Goal: Entertainment & Leisure: Consume media (video, audio)

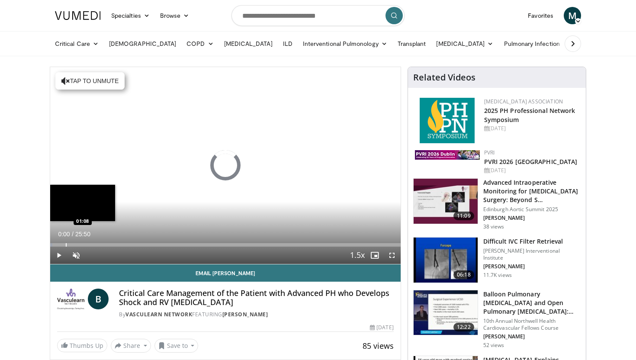
click at [66, 243] on div "Loaded : 0.65% 01:08 01:08" at bounding box center [225, 242] width 351 height 8
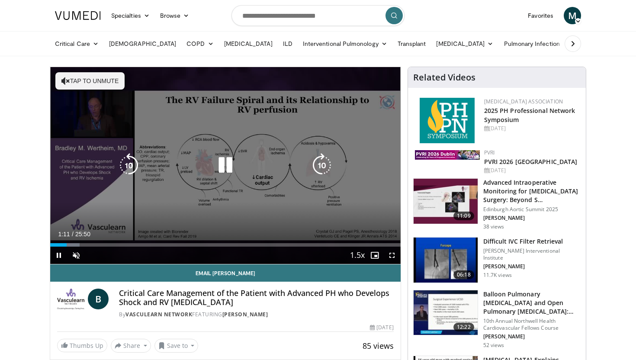
click at [91, 80] on button "Tap to unmute" at bounding box center [89, 80] width 69 height 17
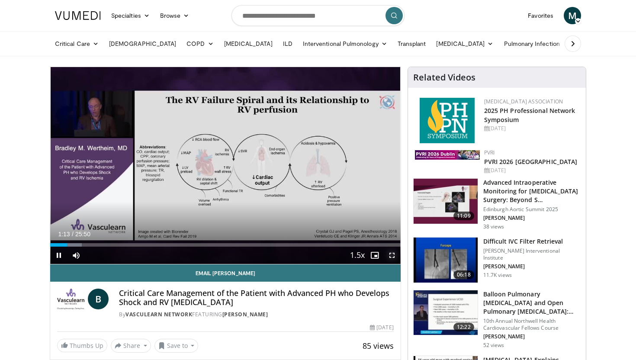
click at [400, 261] on span "Video Player" at bounding box center [391, 255] width 17 height 17
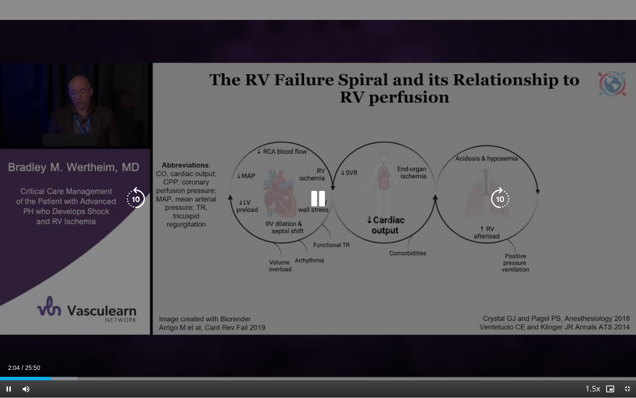
click at [379, 299] on div "10 seconds Tap to unmute" at bounding box center [318, 199] width 636 height 398
click at [409, 309] on div "10 seconds Tap to unmute" at bounding box center [318, 199] width 636 height 398
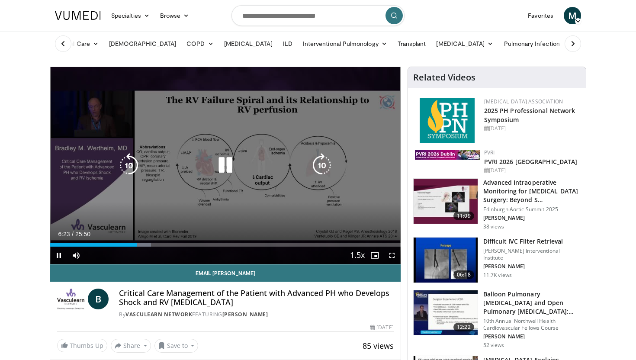
click at [219, 154] on icon "Video Player" at bounding box center [225, 165] width 24 height 24
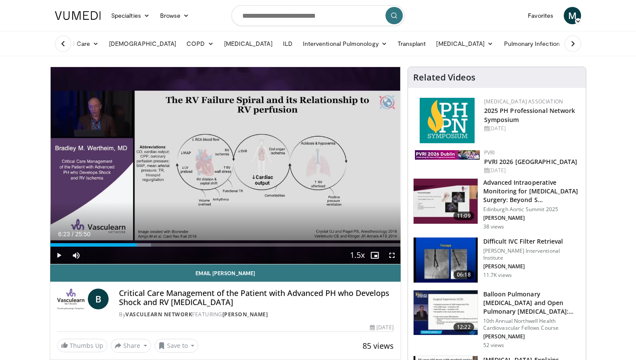
click at [219, 154] on div "10 seconds Tap to unmute" at bounding box center [225, 165] width 351 height 197
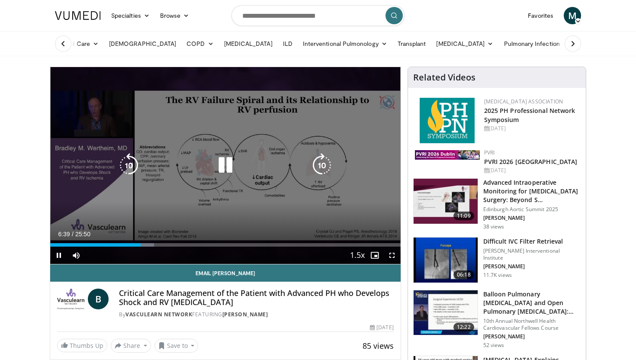
click at [222, 163] on icon "Video Player" at bounding box center [225, 165] width 24 height 24
click at [227, 183] on div "10 seconds Tap to unmute" at bounding box center [225, 165] width 351 height 197
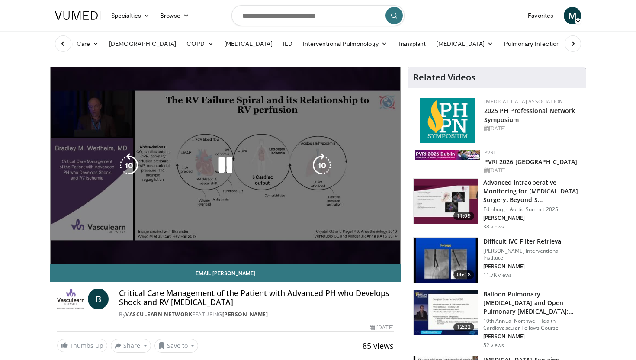
click at [74, 140] on div "10 seconds Tap to unmute" at bounding box center [225, 165] width 351 height 197
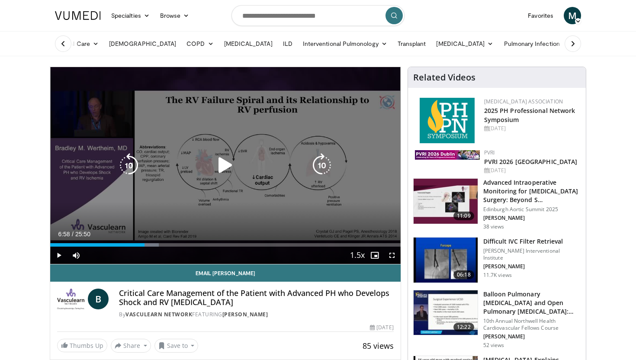
click at [226, 164] on icon "Video Player" at bounding box center [225, 165] width 24 height 24
click at [226, 162] on icon "Video Player" at bounding box center [225, 165] width 24 height 24
click at [221, 165] on icon "Video Player" at bounding box center [225, 165] width 24 height 24
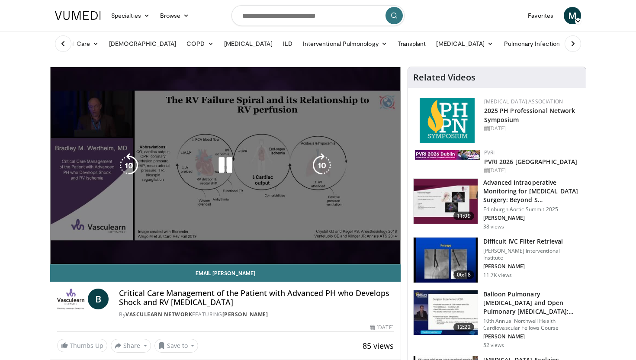
click at [132, 145] on div "10 seconds Tap to unmute" at bounding box center [225, 165] width 351 height 197
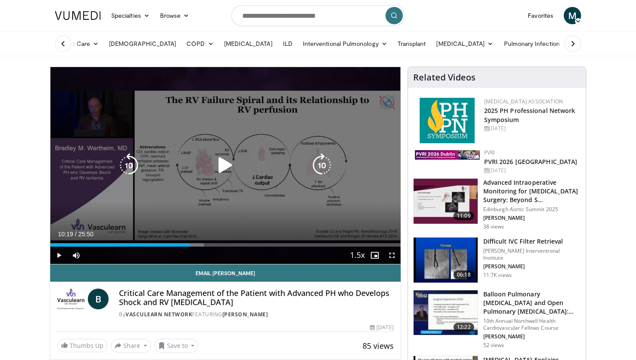
click at [224, 161] on icon "Video Player" at bounding box center [225, 165] width 24 height 24
click at [225, 165] on icon "Video Player" at bounding box center [225, 165] width 24 height 24
click at [233, 151] on div "10 seconds Tap to unmute" at bounding box center [225, 165] width 351 height 197
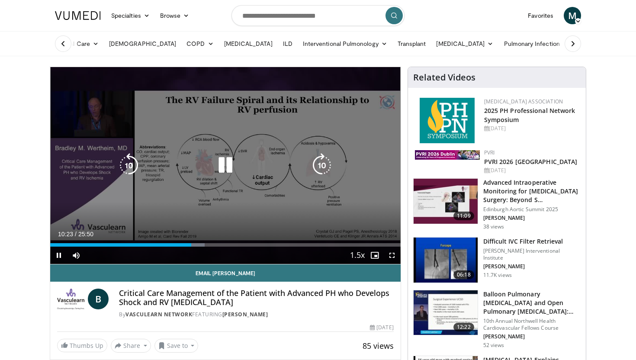
click at [233, 151] on div "10 seconds Tap to unmute" at bounding box center [225, 165] width 351 height 197
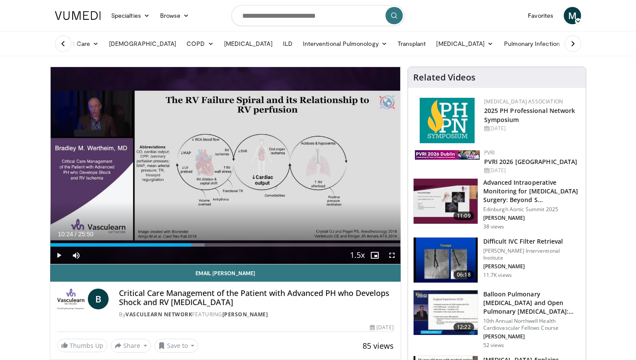
click at [233, 151] on div "10 seconds Tap to unmute" at bounding box center [225, 165] width 351 height 197
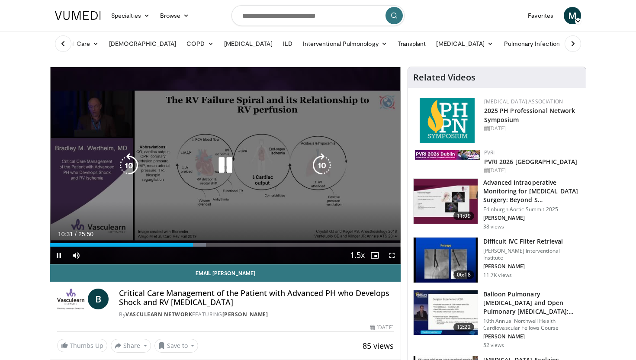
click at [231, 166] on icon "Video Player" at bounding box center [225, 165] width 24 height 24
click at [219, 167] on icon "Video Player" at bounding box center [225, 165] width 24 height 24
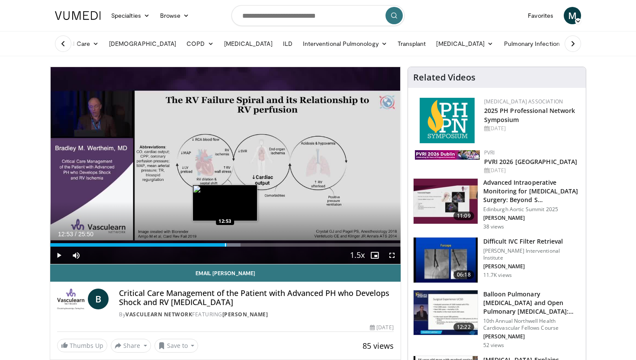
click at [225, 243] on div "Progress Bar" at bounding box center [225, 244] width 1 height 3
click at [219, 243] on div "Progress Bar" at bounding box center [219, 244] width 1 height 3
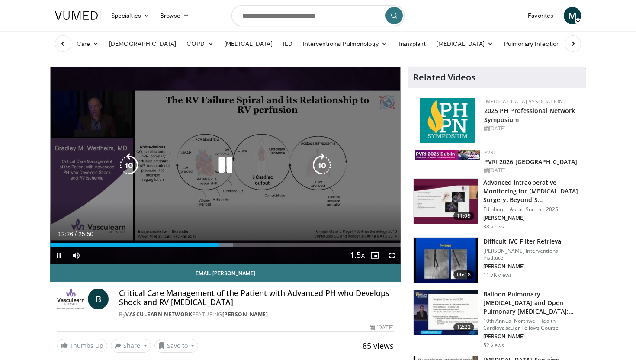
click at [299, 195] on div "10 seconds Tap to unmute" at bounding box center [225, 165] width 351 height 197
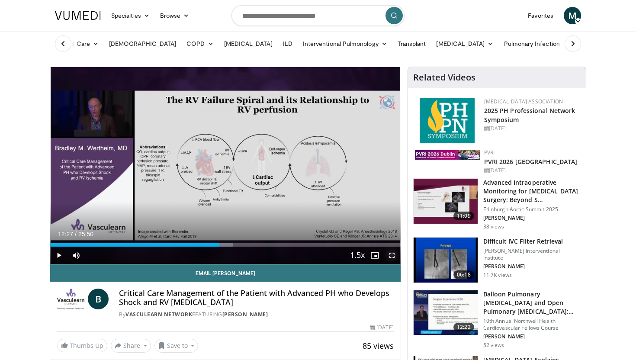
click at [394, 254] on span "Video Player" at bounding box center [391, 255] width 17 height 17
